Goal: Information Seeking & Learning: Learn about a topic

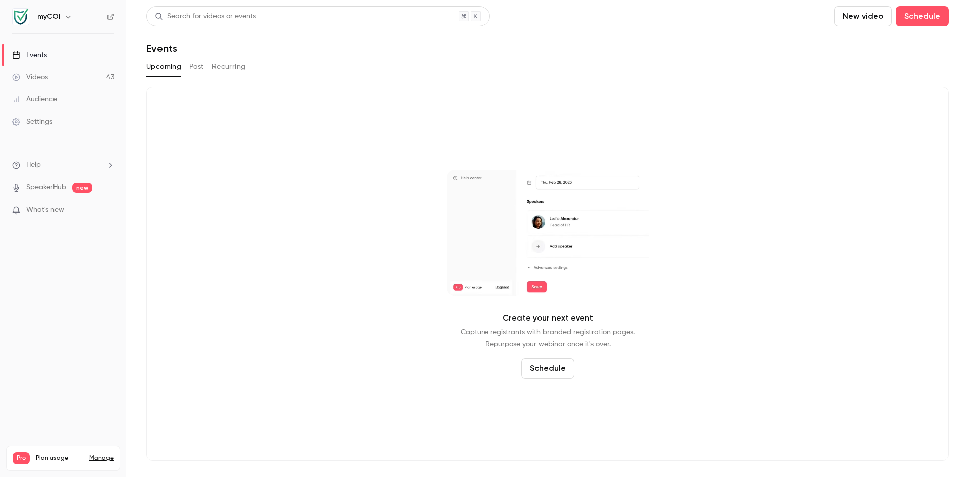
click at [45, 83] on link "Videos 43" at bounding box center [63, 77] width 126 height 22
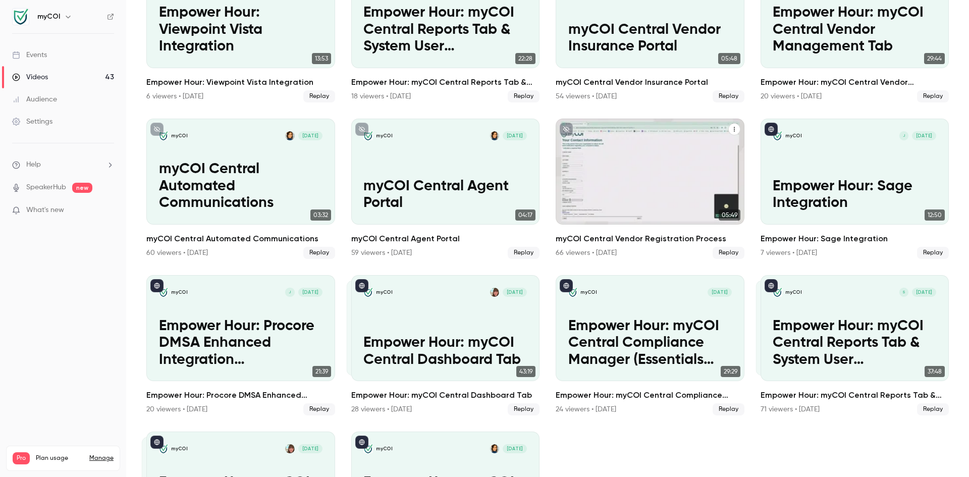
scroll to position [1164, 0]
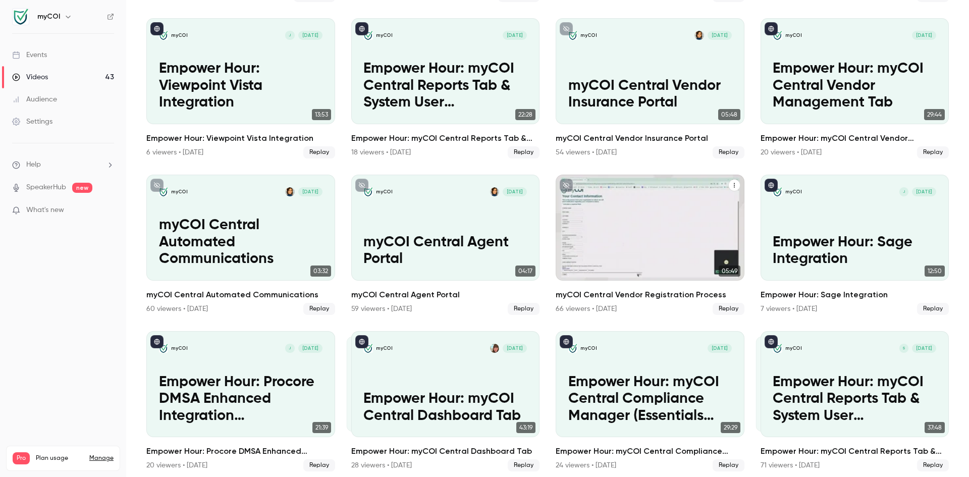
click at [628, 255] on p "myCOI Central Vendor Registration Process" at bounding box center [649, 251] width 163 height 34
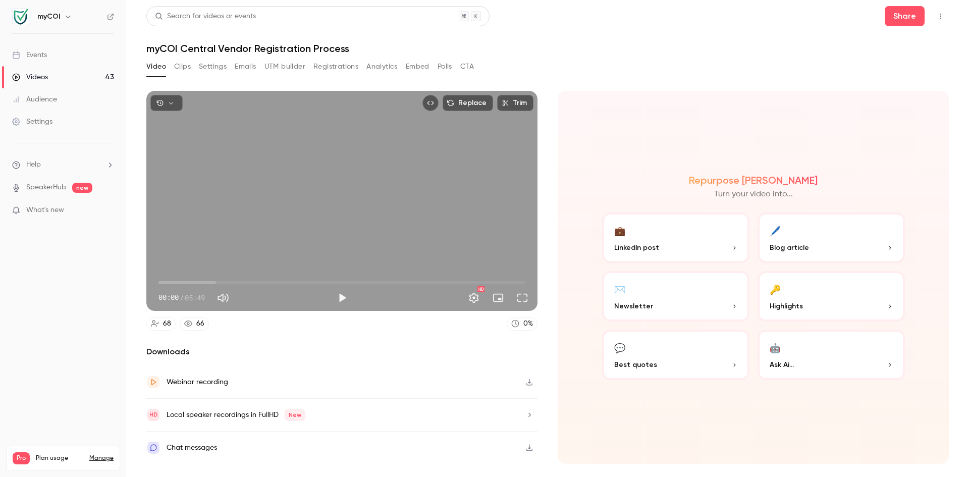
click at [40, 100] on div "Audience" at bounding box center [34, 99] width 45 height 10
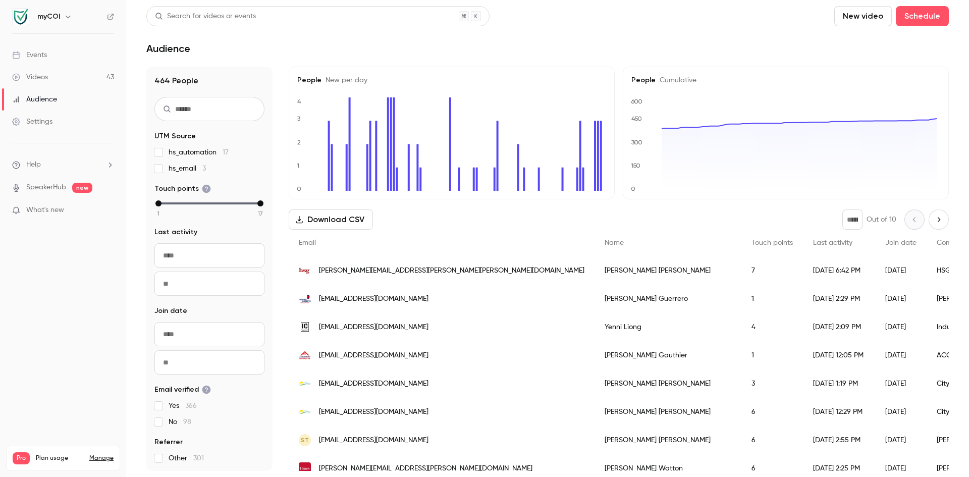
click at [36, 79] on div "Videos" at bounding box center [30, 77] width 36 height 10
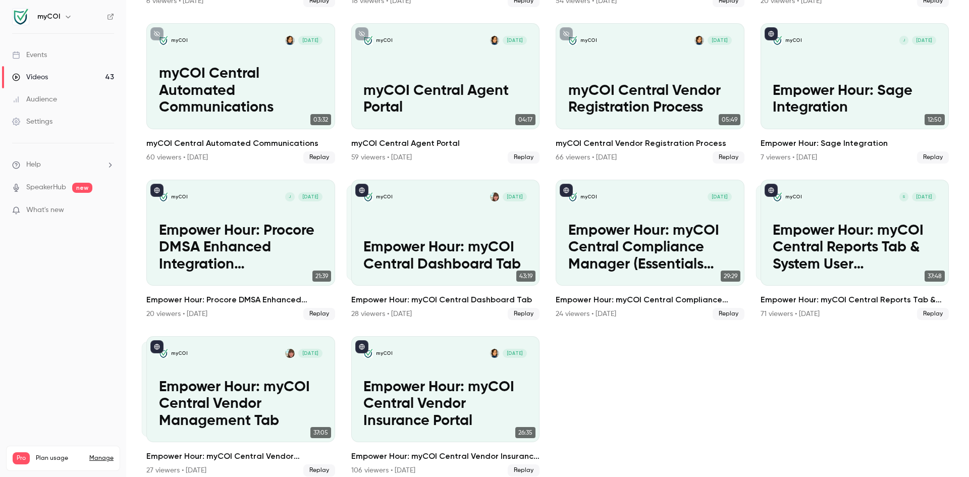
scroll to position [1265, 0]
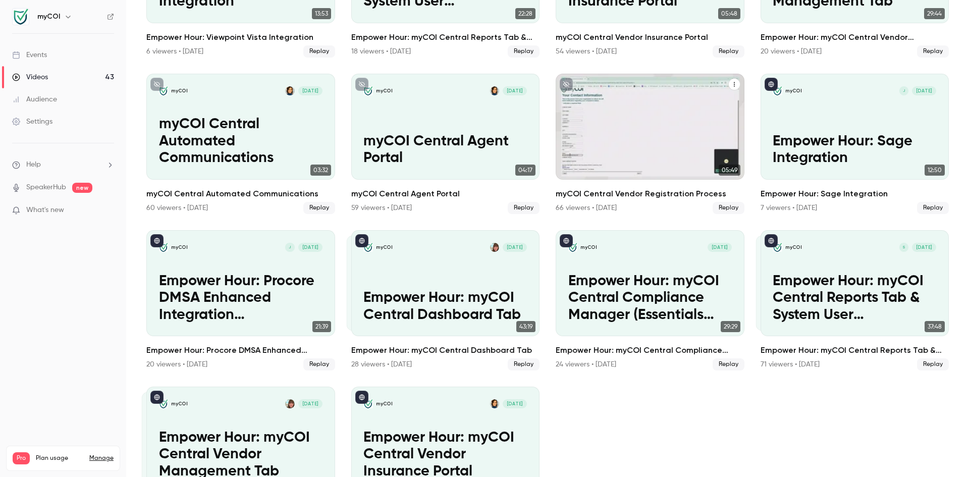
click at [672, 188] on h2 "myCOI Central Vendor Registration Process" at bounding box center [649, 194] width 189 height 12
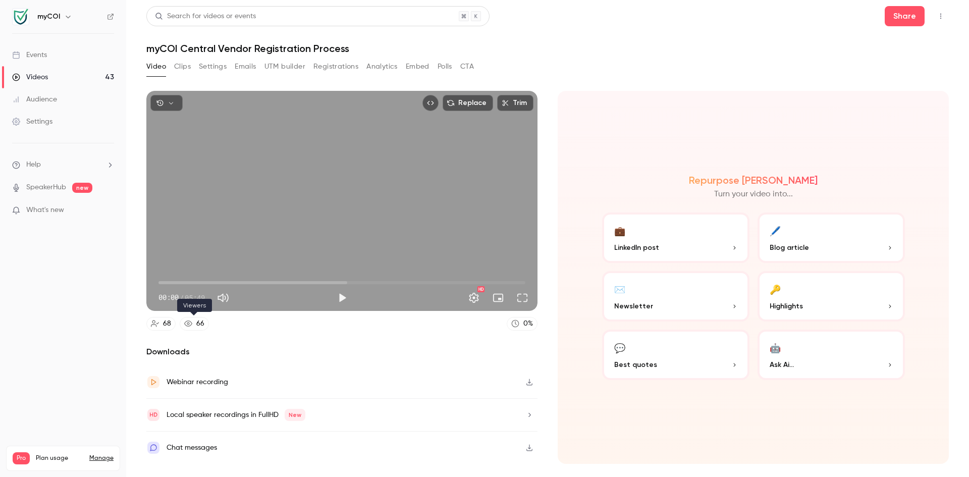
click at [191, 327] on icon at bounding box center [188, 323] width 8 height 8
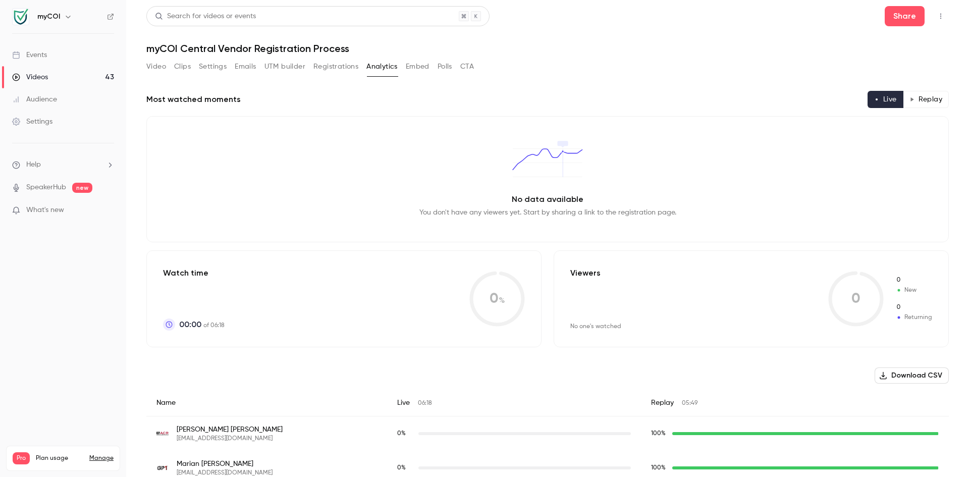
click at [924, 100] on button "Replay" at bounding box center [926, 99] width 46 height 17
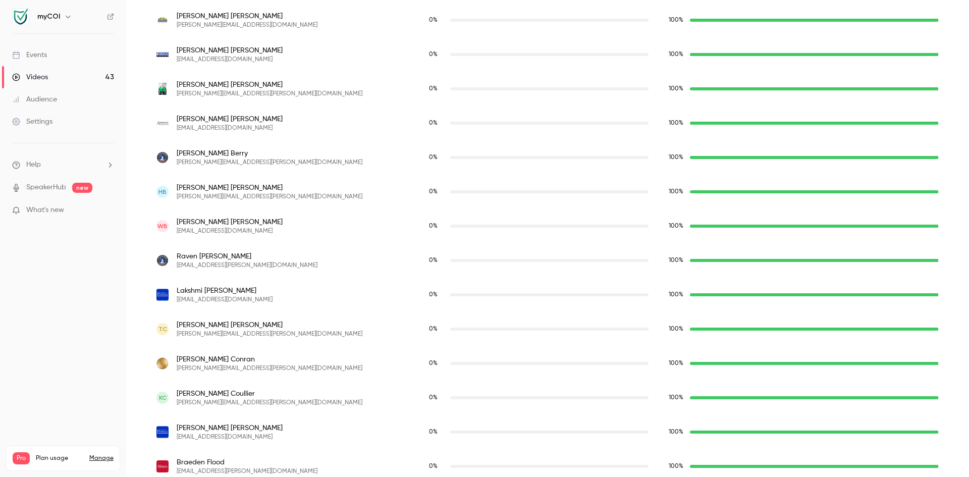
scroll to position [313, 0]
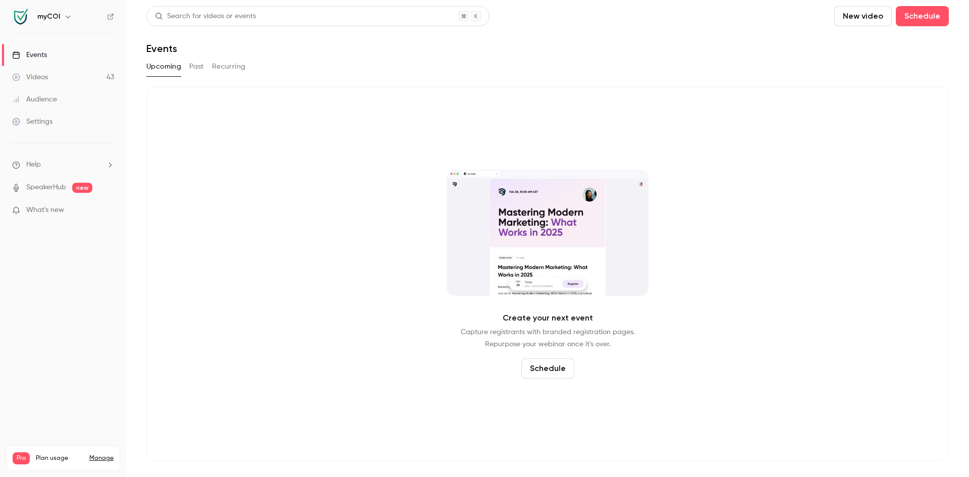
click at [66, 97] on link "Audience" at bounding box center [63, 99] width 126 height 22
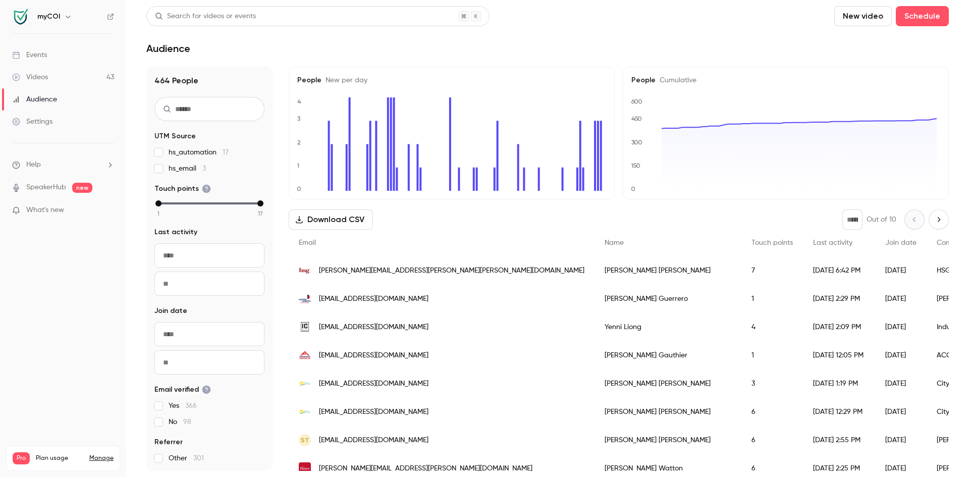
click at [212, 106] on input "text" at bounding box center [209, 109] width 110 height 24
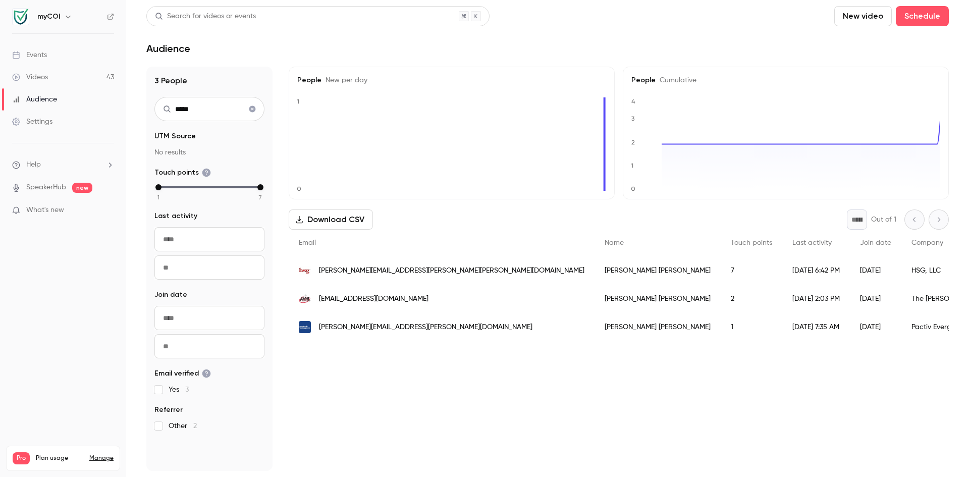
type input "*****"
click at [457, 276] on div "[PERSON_NAME][EMAIL_ADDRESS][PERSON_NAME][PERSON_NAME][DOMAIN_NAME]" at bounding box center [442, 270] width 306 height 28
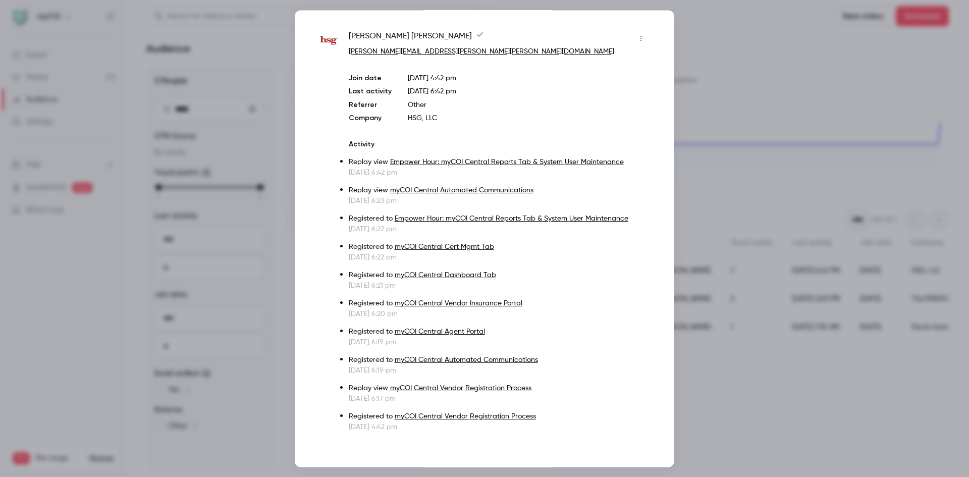
scroll to position [7, 0]
click at [523, 159] on link "Empower Hour: myCOI Central Reports Tab & System User Maintenance" at bounding box center [507, 160] width 234 height 7
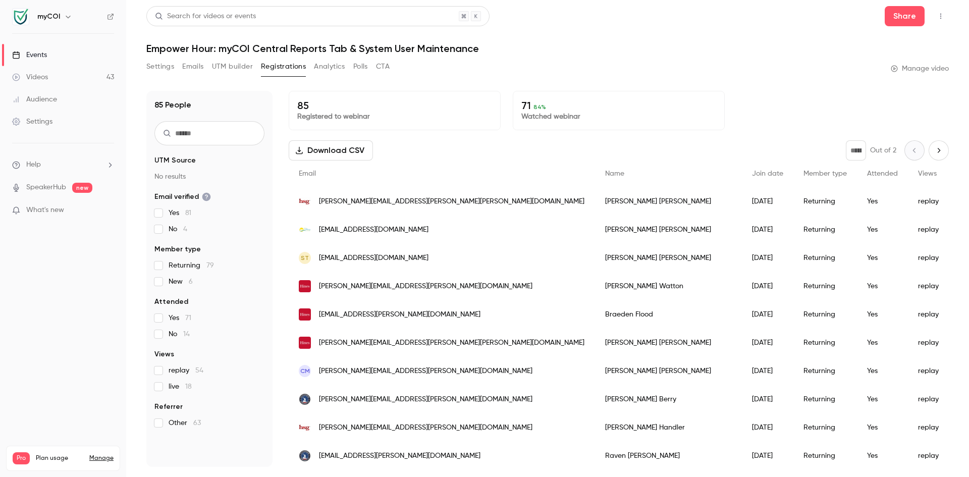
click at [377, 202] on span "[PERSON_NAME][EMAIL_ADDRESS][PERSON_NAME][PERSON_NAME][DOMAIN_NAME]" at bounding box center [451, 201] width 265 height 11
